Goal: Transaction & Acquisition: Purchase product/service

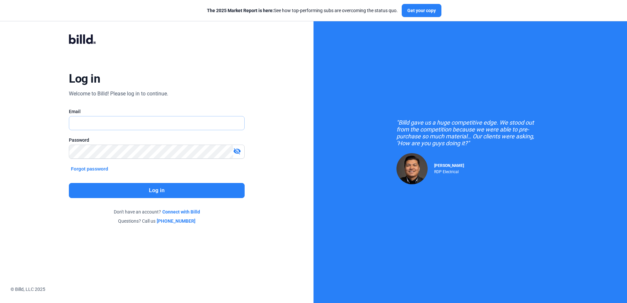
type input "[PERSON_NAME][EMAIL_ADDRESS][PERSON_NAME][DOMAIN_NAME]"
click at [160, 172] on div "Log in Welcome to Billd! Please log in to continue. Email [PERSON_NAME][EMAIL_A…" at bounding box center [156, 129] width 225 height 215
click at [167, 183] on div "Log in Welcome to Billd! Please log in to continue. Email [PERSON_NAME][EMAIL_A…" at bounding box center [156, 129] width 225 height 215
click at [202, 196] on button "Log in" at bounding box center [156, 190] width 175 height 15
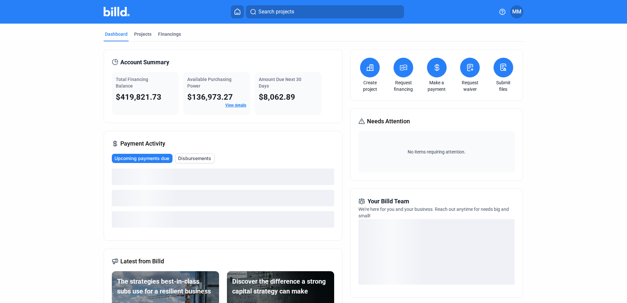
click at [406, 67] on button at bounding box center [403, 68] width 20 height 20
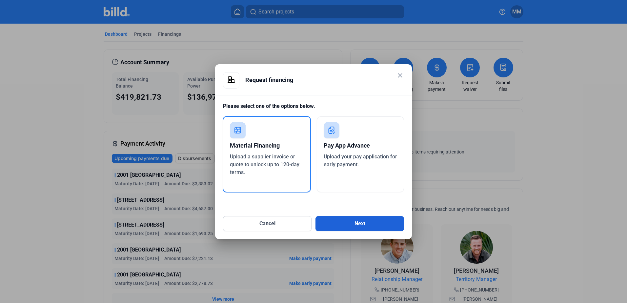
click at [327, 223] on button "Next" at bounding box center [359, 223] width 88 height 15
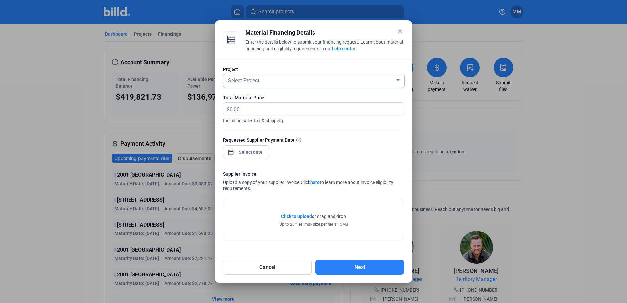
click at [304, 81] on div "Select Project" at bounding box center [310, 79] width 168 height 9
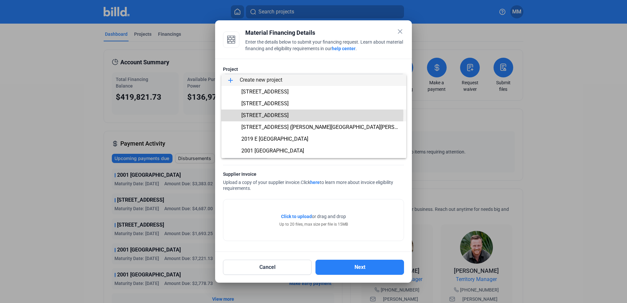
click at [282, 114] on span "[STREET_ADDRESS]" at bounding box center [264, 115] width 47 height 6
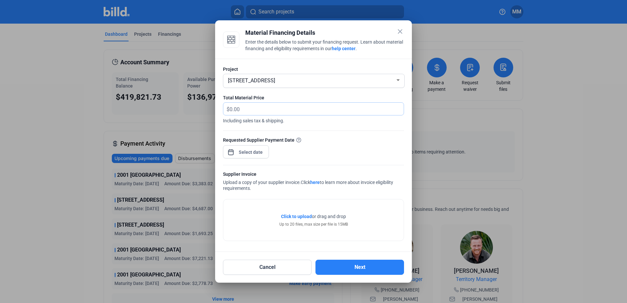
click at [282, 109] on input "text" at bounding box center [312, 109] width 166 height 13
type input "43,699.36"
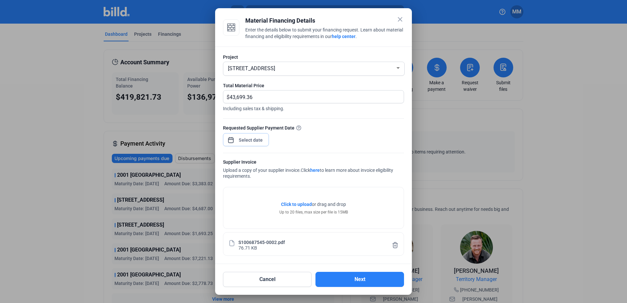
click at [253, 138] on div "close Material Financing Details Enter the details below to submit your financi…" at bounding box center [313, 151] width 627 height 303
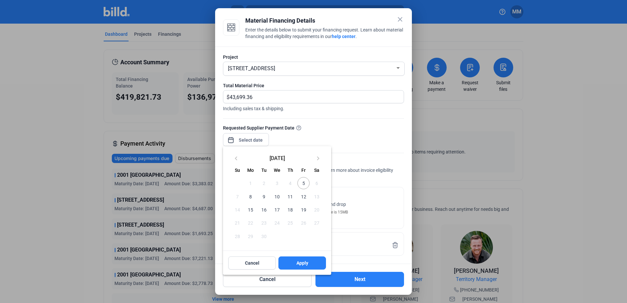
click at [301, 182] on span "5" at bounding box center [303, 183] width 12 height 12
click at [298, 266] on span "Apply" at bounding box center [302, 263] width 12 height 7
type input "[DATE]"
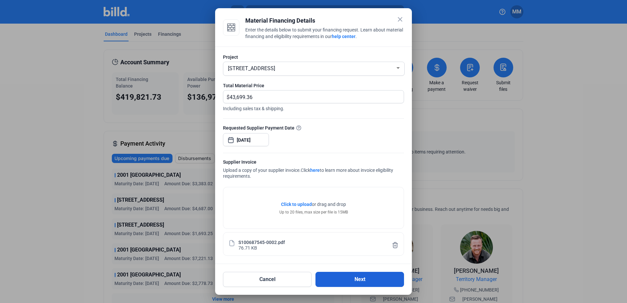
click at [359, 281] on button "Next" at bounding box center [359, 279] width 88 height 15
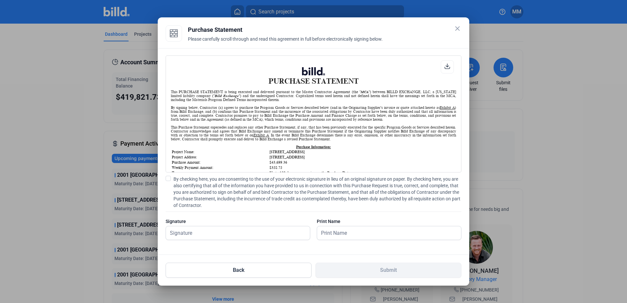
scroll to position [0, 0]
click at [194, 187] on span "By checking here, you are consenting to the use of your electronic signature in…" at bounding box center [317, 192] width 288 height 33
click at [0, 0] on input "By checking here, you are consenting to the use of your electronic signature in…" at bounding box center [0, 0] width 0 height 0
click at [220, 248] on div "PURCHASE STATEMENT This PURCHASE STATEMENT is being executed and delivered purs…" at bounding box center [313, 151] width 311 height 206
click at [224, 236] on input "text" at bounding box center [234, 232] width 137 height 13
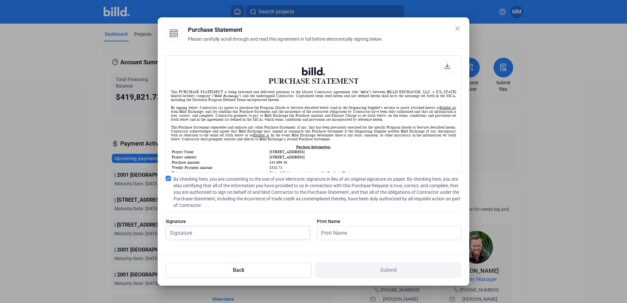
type input "[PERSON_NAME][DATE]"
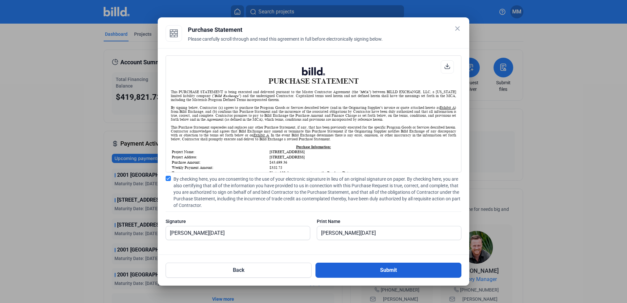
click at [392, 270] on button "Submit" at bounding box center [388, 269] width 146 height 15
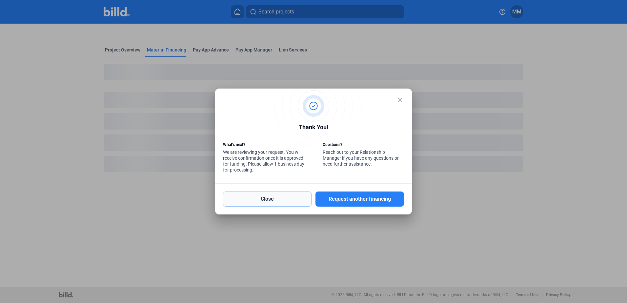
click at [277, 200] on button "Close" at bounding box center [267, 198] width 88 height 15
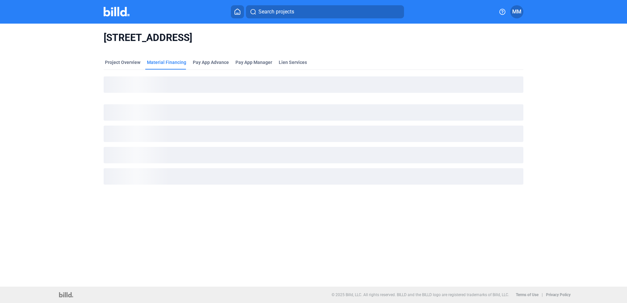
click at [238, 13] on icon at bounding box center [237, 12] width 7 height 6
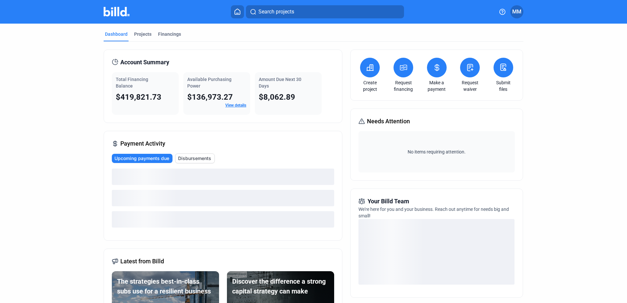
click at [429, 69] on button at bounding box center [437, 68] width 20 height 20
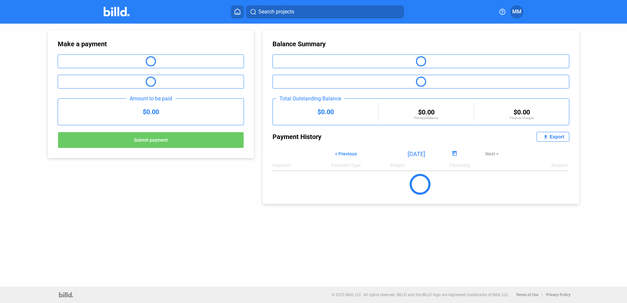
click at [233, 10] on home-icon at bounding box center [237, 12] width 8 height 6
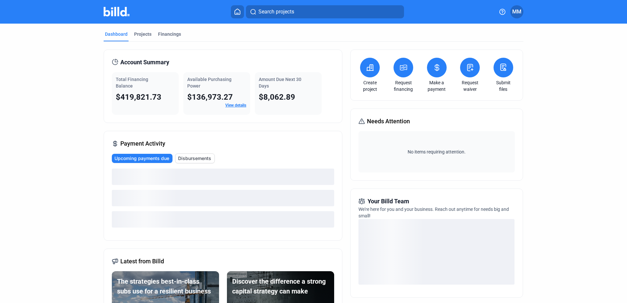
click at [403, 65] on icon at bounding box center [403, 68] width 8 height 8
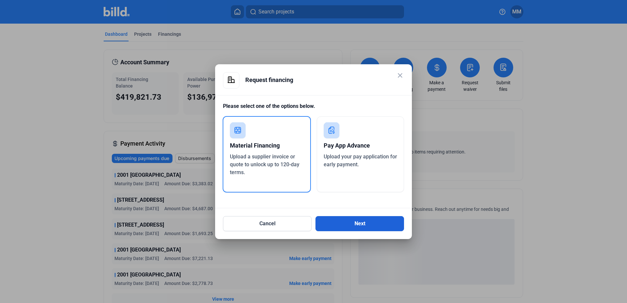
click at [357, 222] on button "Next" at bounding box center [359, 223] width 88 height 15
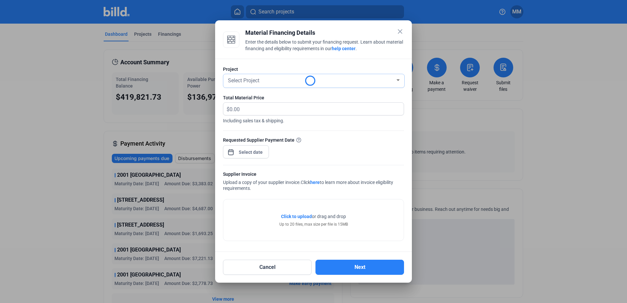
click at [289, 84] on div "Select Project" at bounding box center [310, 79] width 168 height 9
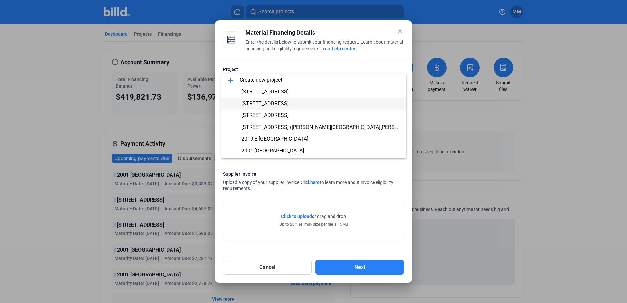
click at [271, 102] on span "[STREET_ADDRESS]" at bounding box center [264, 103] width 47 height 6
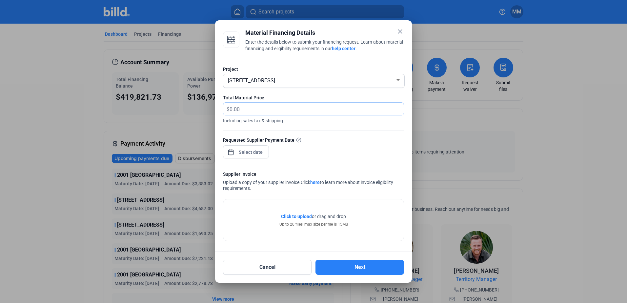
click at [281, 107] on input "text" at bounding box center [316, 109] width 174 height 13
type input "3,835.02"
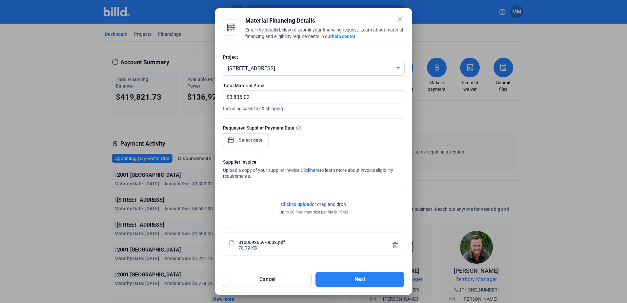
click at [249, 142] on div "close Material Financing Details Enter the details below to submit your financi…" at bounding box center [313, 151] width 627 height 303
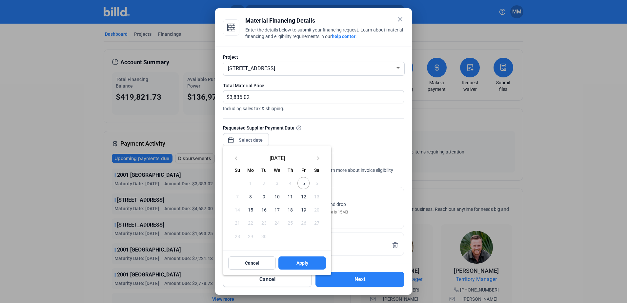
click at [307, 182] on span "5" at bounding box center [303, 183] width 12 height 12
click at [293, 257] on button "Apply" at bounding box center [302, 262] width 48 height 13
type input "[DATE]"
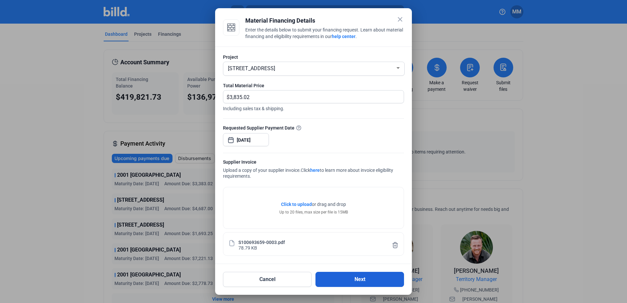
click at [344, 279] on button "Next" at bounding box center [359, 279] width 88 height 15
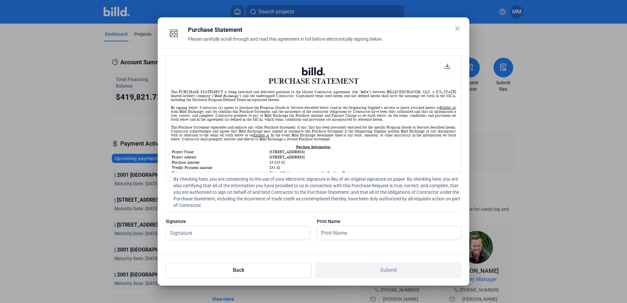
scroll to position [0, 0]
click at [222, 184] on span "By checking here, you are consenting to the use of your electronic signature in…" at bounding box center [317, 192] width 288 height 33
click at [0, 0] on input "By checking here, you are consenting to the use of your electronic signature in…" at bounding box center [0, 0] width 0 height 0
click at [232, 228] on input "text" at bounding box center [234, 232] width 137 height 13
type input "[PERSON_NAME][DATE]"
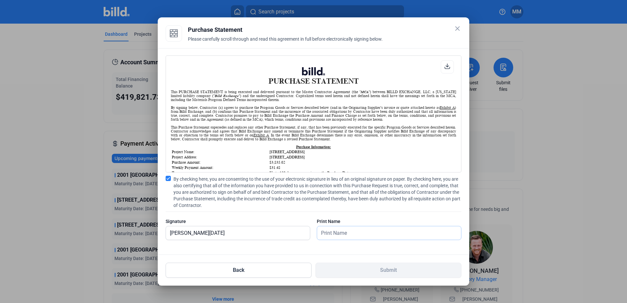
type input "[PERSON_NAME][DATE]"
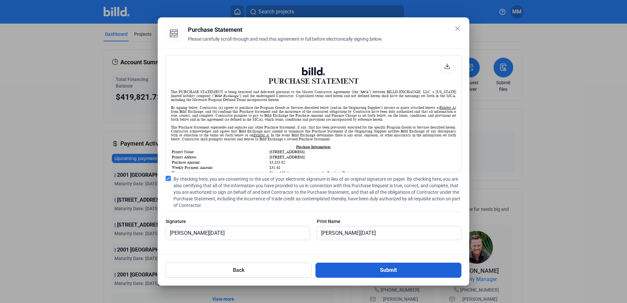
click at [321, 269] on button "Submit" at bounding box center [388, 269] width 146 height 15
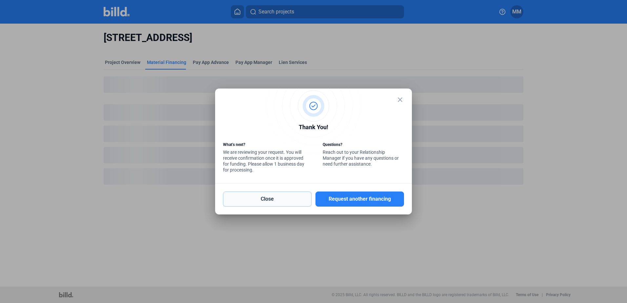
click at [300, 202] on button "Close" at bounding box center [267, 198] width 88 height 15
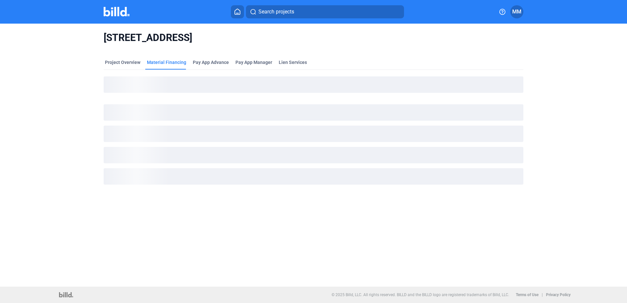
click at [235, 14] on icon at bounding box center [237, 12] width 5 height 6
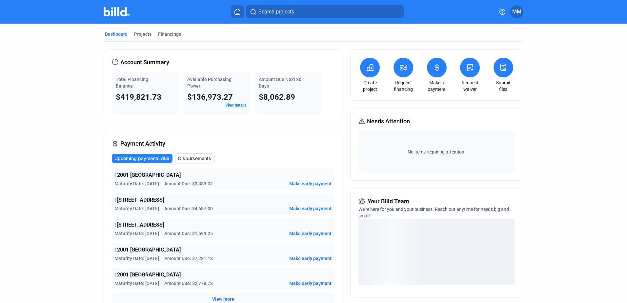
click at [403, 68] on icon at bounding box center [403, 68] width 8 height 8
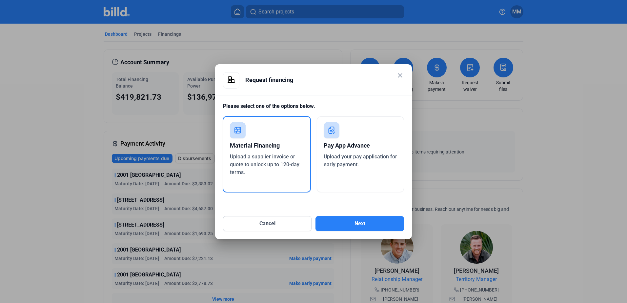
click at [354, 205] on div "Please select one of the options below. Material Financing Upload a supplier in…" at bounding box center [313, 151] width 197 height 113
click at [362, 218] on button "Next" at bounding box center [359, 223] width 88 height 15
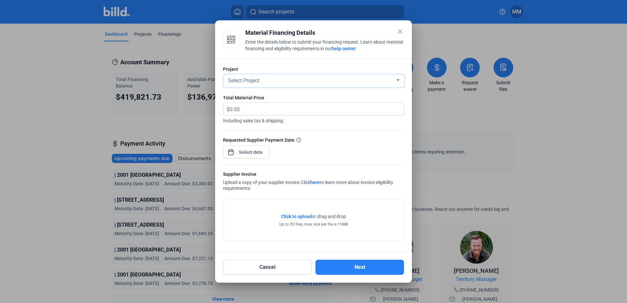
click at [313, 81] on div "Select Project" at bounding box center [310, 79] width 168 height 9
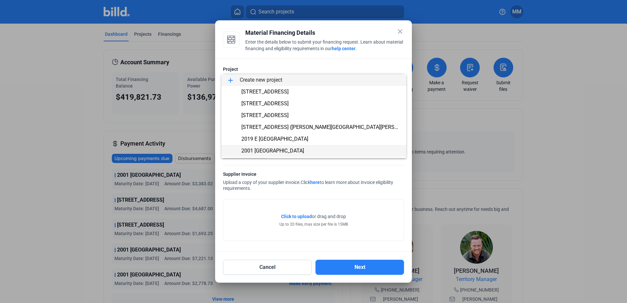
click at [276, 148] on span "2001 [GEOGRAPHIC_DATA]" at bounding box center [272, 150] width 63 height 6
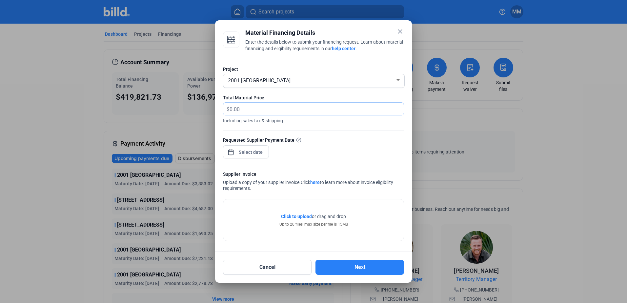
click at [274, 112] on input "text" at bounding box center [316, 109] width 174 height 13
type input "4,653.64"
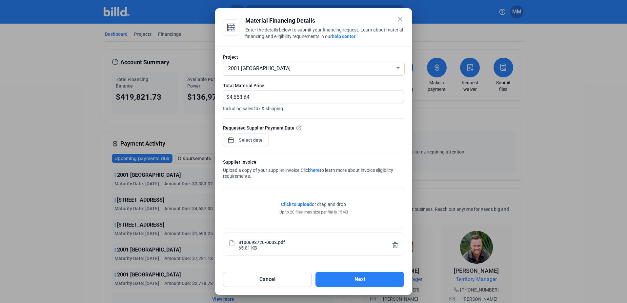
click at [249, 144] on div at bounding box center [251, 140] width 28 height 12
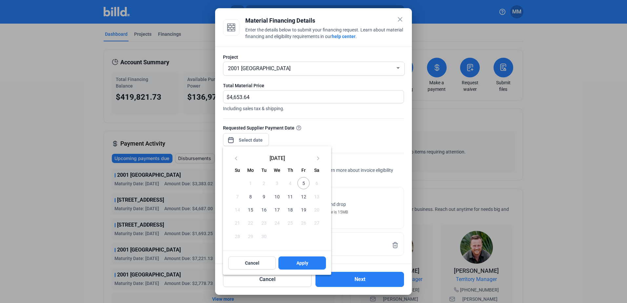
click at [304, 183] on span "5" at bounding box center [303, 183] width 12 height 12
click at [306, 258] on button "Apply" at bounding box center [302, 262] width 48 height 13
type input "[DATE]"
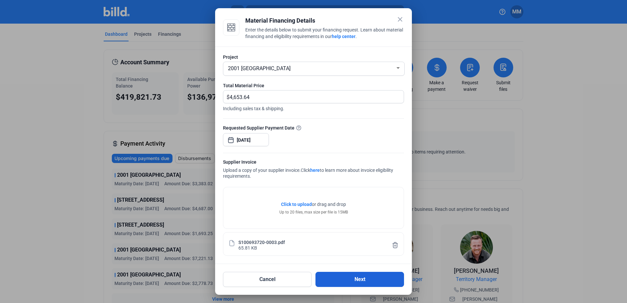
click at [337, 279] on button "Next" at bounding box center [359, 279] width 88 height 15
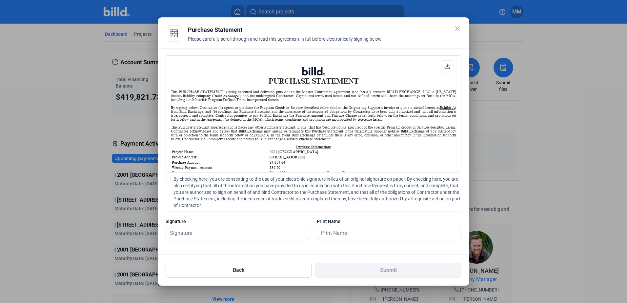
scroll to position [0, 0]
click at [259, 182] on span "By checking here, you are consenting to the use of your electronic signature in…" at bounding box center [317, 192] width 288 height 33
click at [0, 0] on input "By checking here, you are consenting to the use of your electronic signature in…" at bounding box center [0, 0] width 0 height 0
click at [206, 232] on input "text" at bounding box center [234, 232] width 137 height 13
type input "[PERSON_NAME][DATE]"
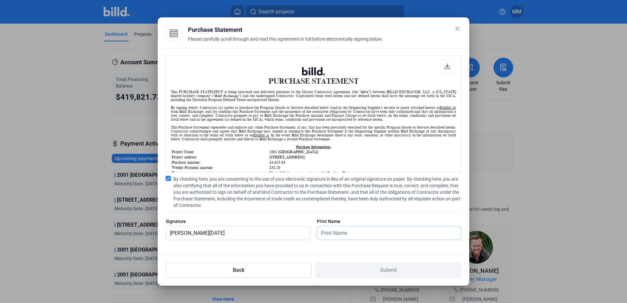
type input "[PERSON_NAME][DATE]"
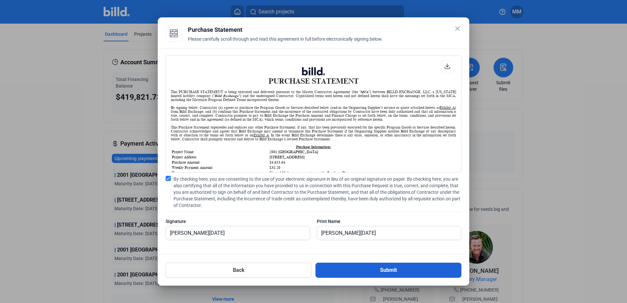
click at [363, 272] on button "Submit" at bounding box center [388, 269] width 146 height 15
